Goal: Task Accomplishment & Management: Use online tool/utility

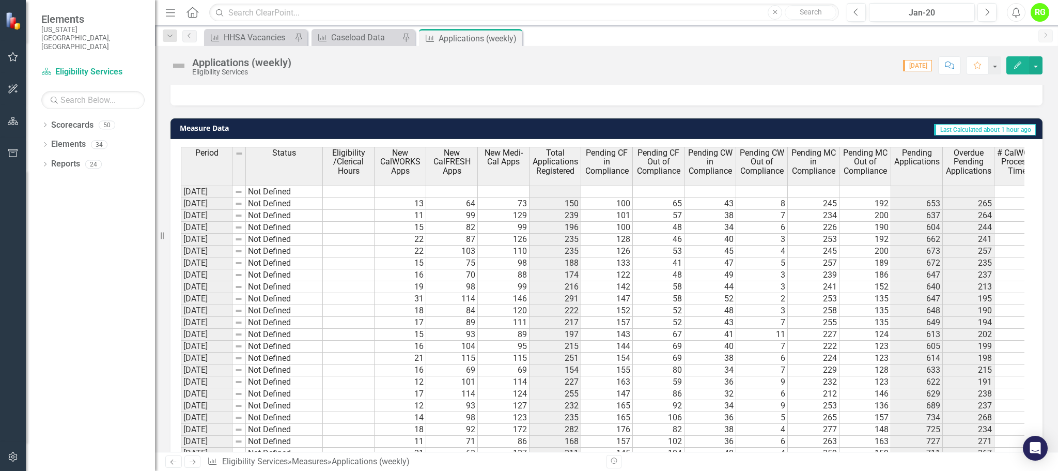
scroll to position [1046, 0]
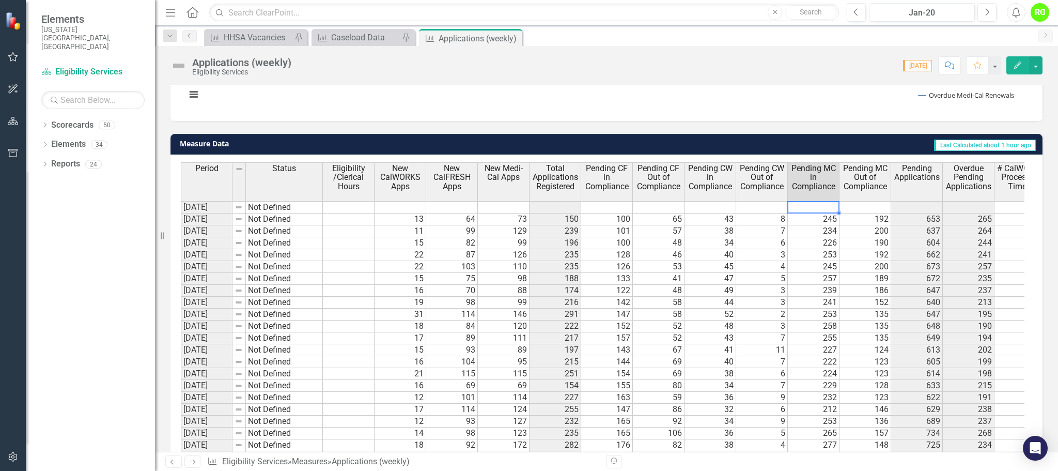
click at [809, 209] on td at bounding box center [814, 207] width 52 height 12
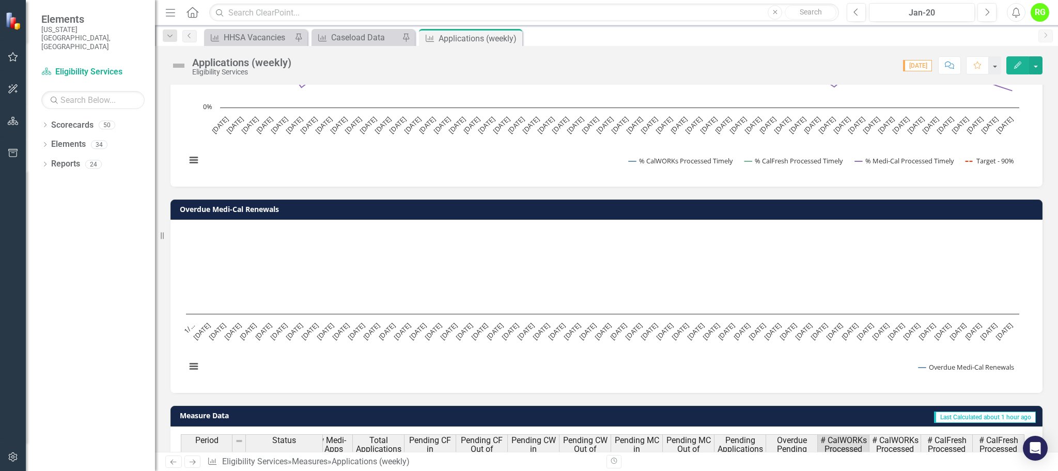
scroll to position [991, 0]
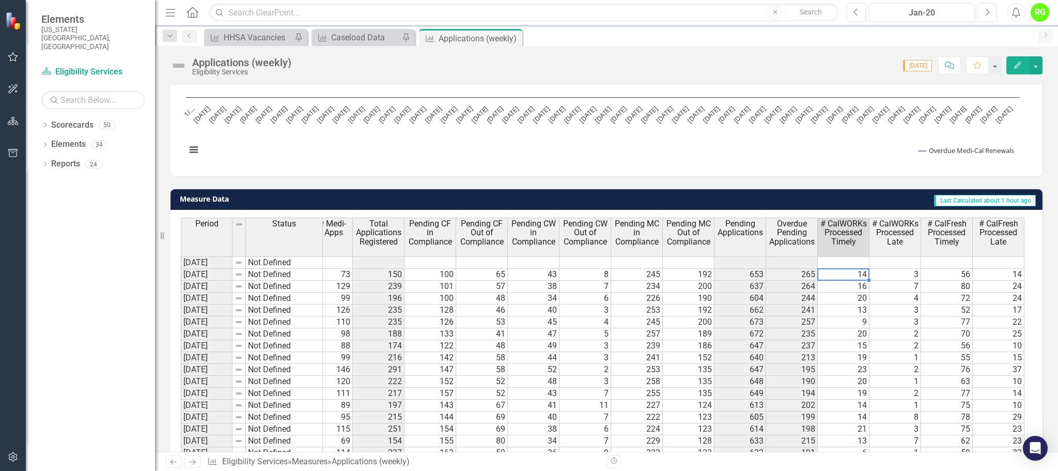
click at [922, 275] on td "56" at bounding box center [947, 275] width 52 height 12
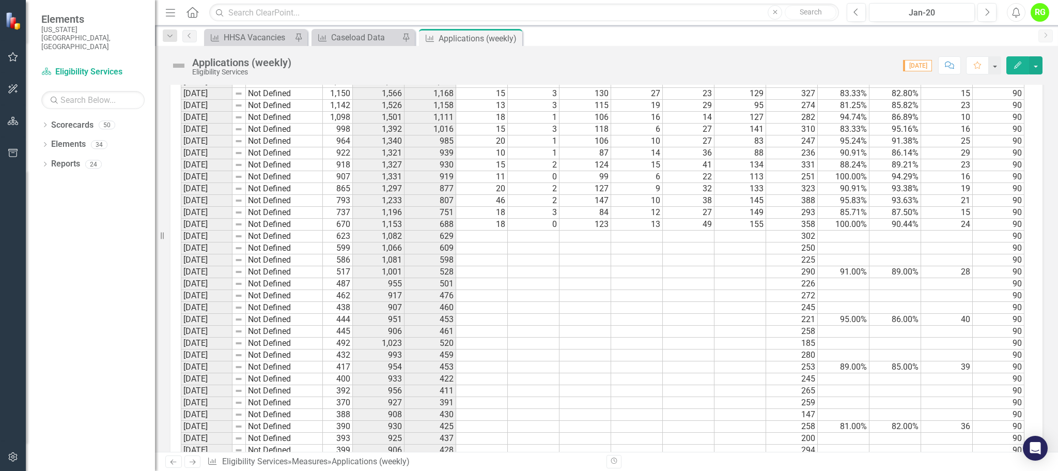
scroll to position [4837, 0]
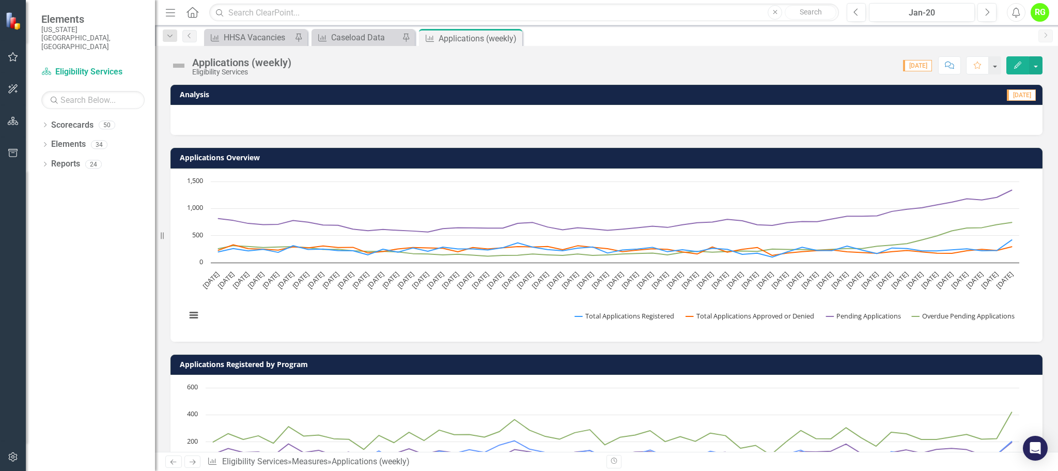
scroll to position [0, 538]
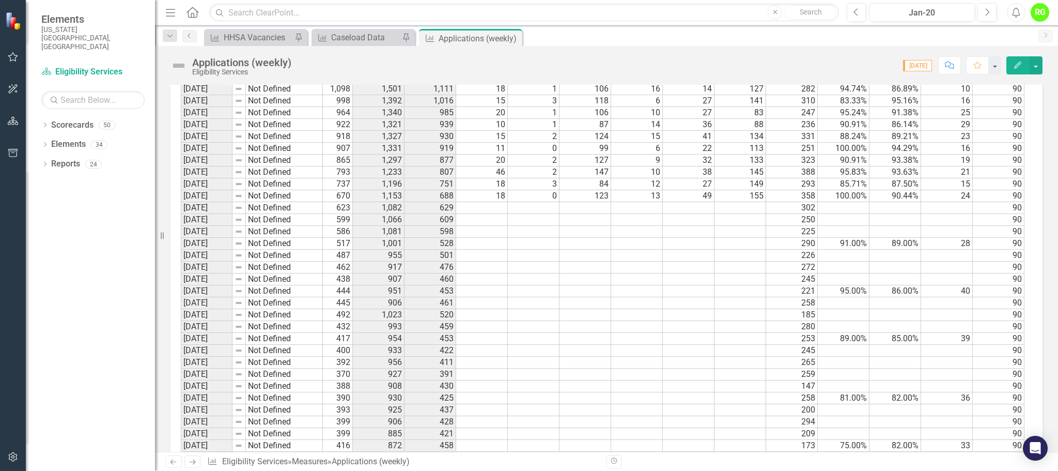
click at [256, 282] on td "Not Defined" at bounding box center [284, 279] width 77 height 12
click at [407, 312] on td "520" at bounding box center [431, 315] width 52 height 12
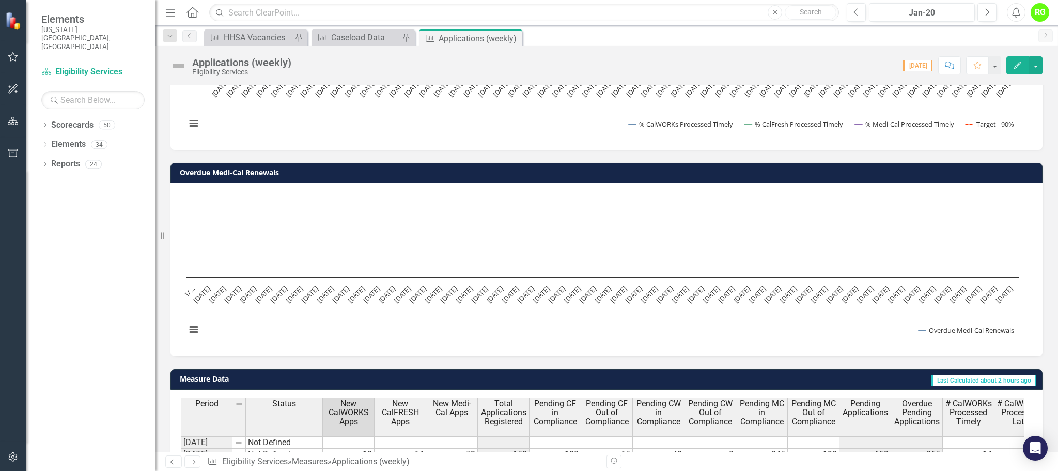
scroll to position [846, 0]
